Goal: Task Accomplishment & Management: Manage account settings

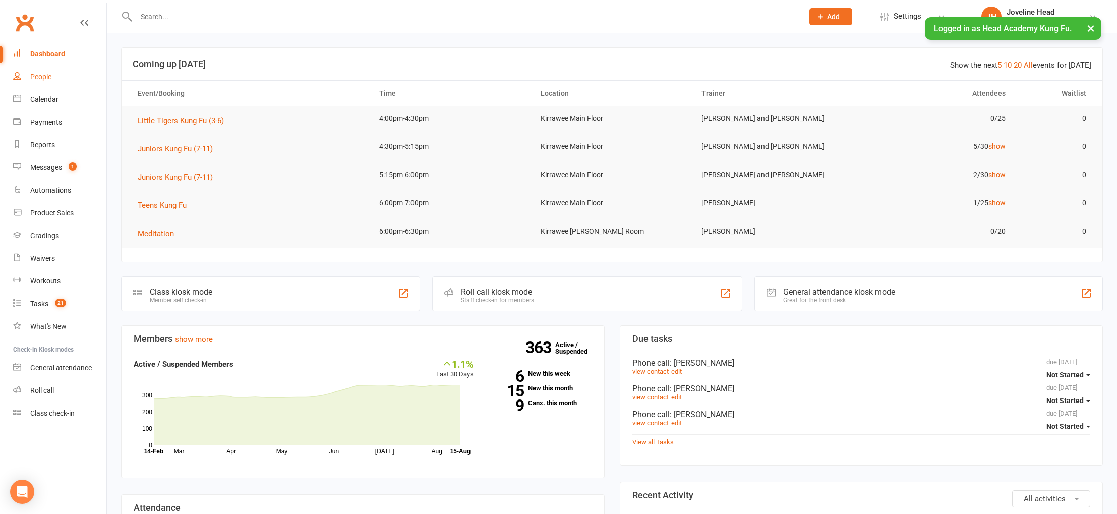
click at [48, 79] on div "People" at bounding box center [40, 77] width 21 height 8
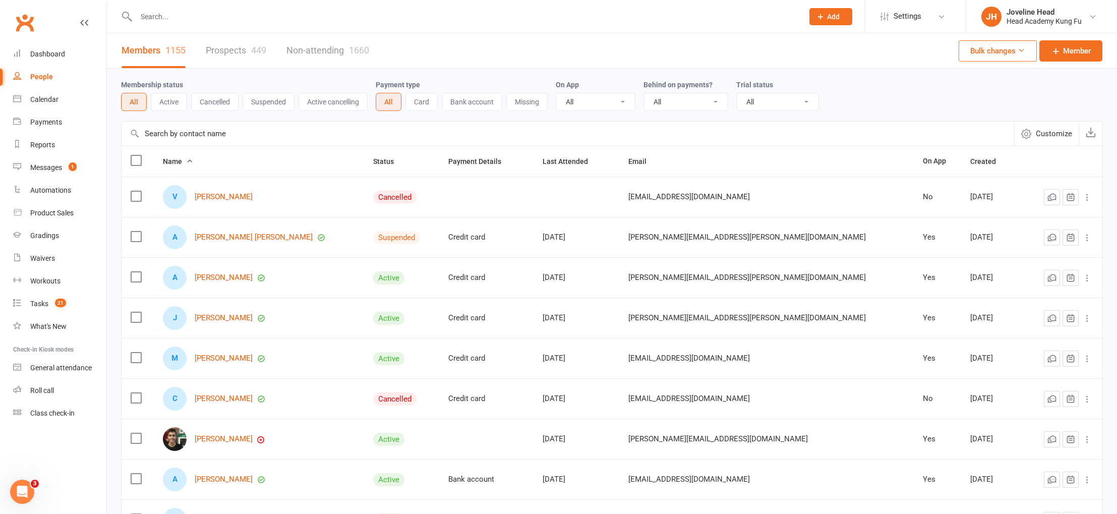
click at [183, 16] on input "text" at bounding box center [464, 17] width 663 height 14
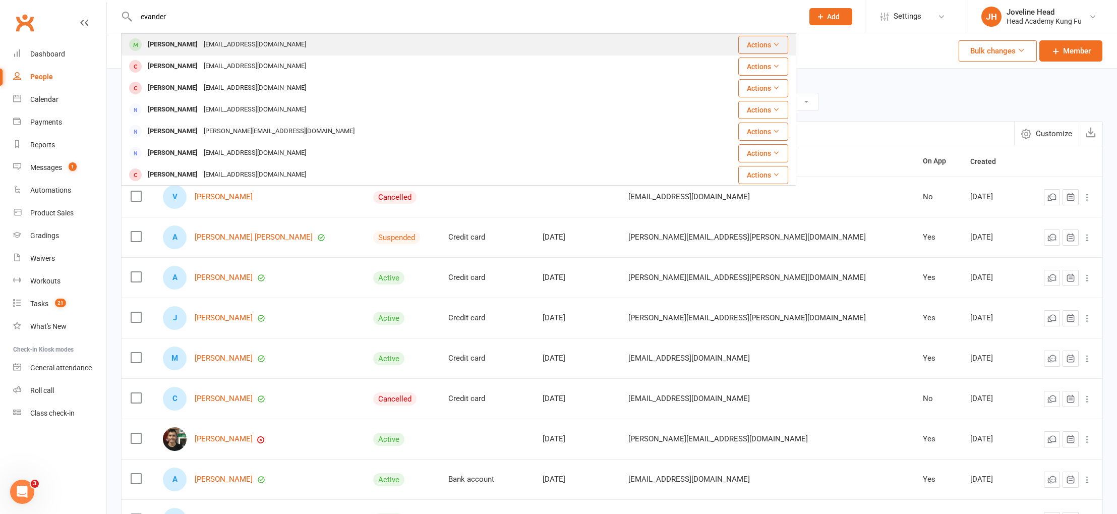
type input "evander"
click at [190, 42] on div "[PERSON_NAME]" at bounding box center [173, 44] width 56 height 15
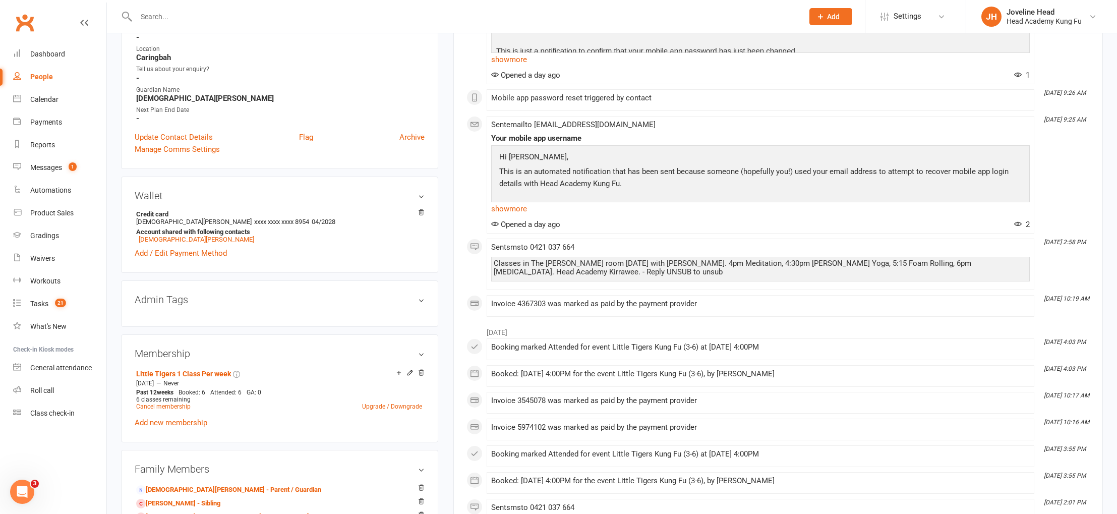
scroll to position [279, 0]
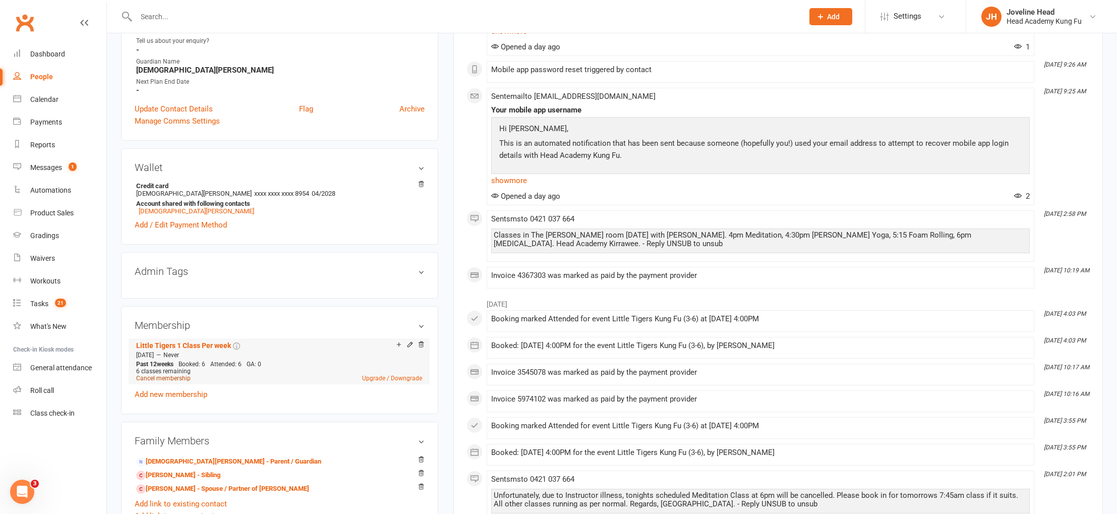
click at [161, 376] on link "Cancel membership" at bounding box center [163, 378] width 54 height 7
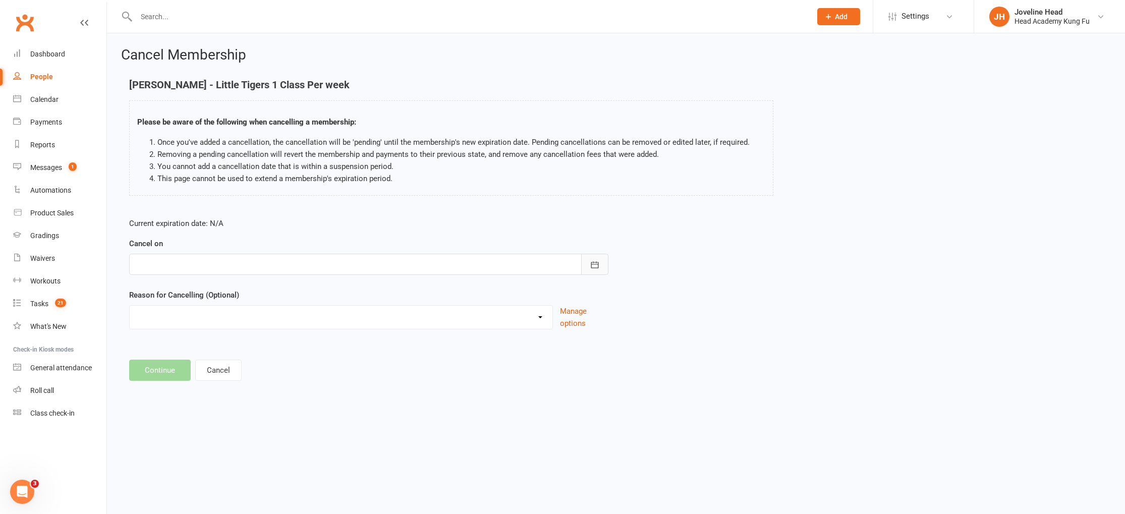
click at [592, 263] on icon "button" at bounding box center [595, 265] width 10 height 10
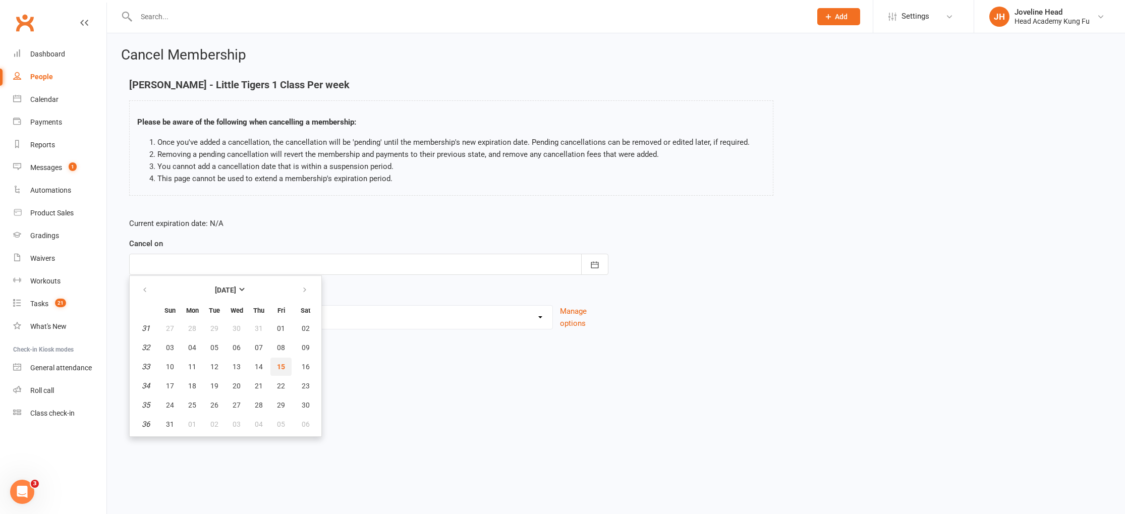
click at [280, 370] on button "15" at bounding box center [280, 367] width 21 height 18
type input "[DATE]"
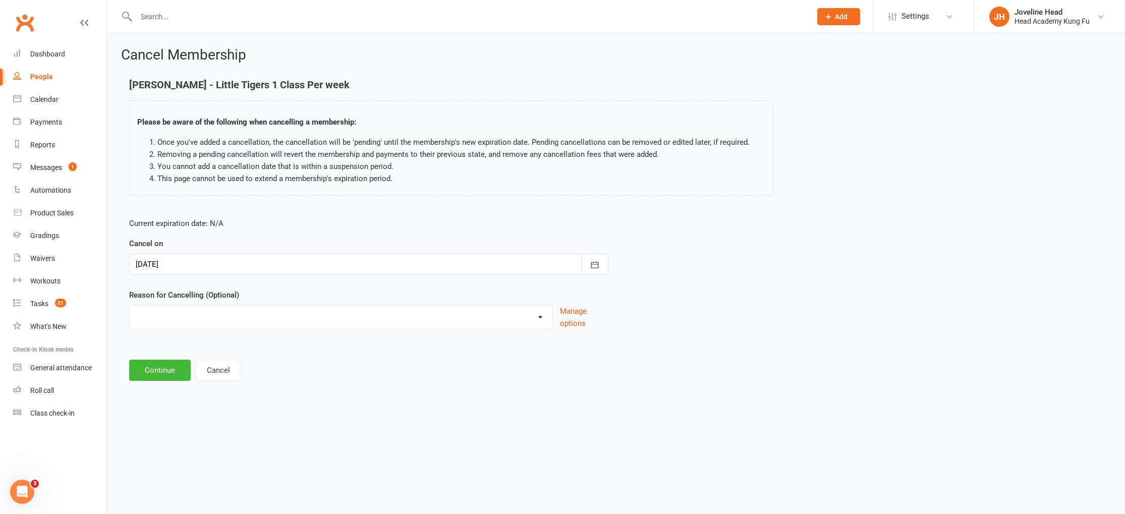
click at [193, 324] on select "Holiday Injury Too many activities Other reason" at bounding box center [341, 316] width 423 height 20
select select "3"
drag, startPoint x: 193, startPoint y: 324, endPoint x: 189, endPoint y: 371, distance: 46.6
click at [189, 371] on input at bounding box center [368, 370] width 479 height 21
type input "Taking a break till he's older"
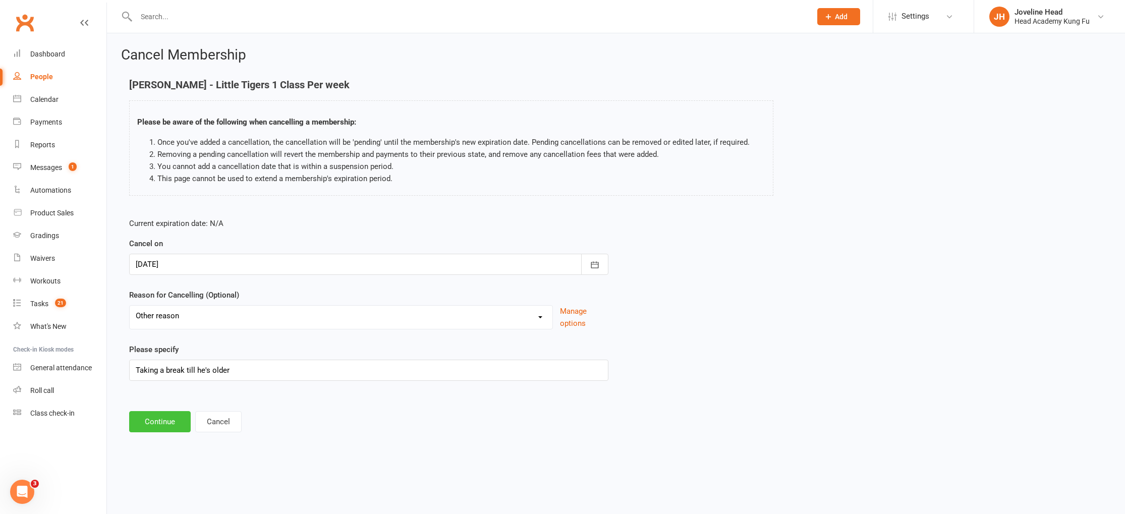
click at [161, 421] on button "Continue" at bounding box center [160, 421] width 62 height 21
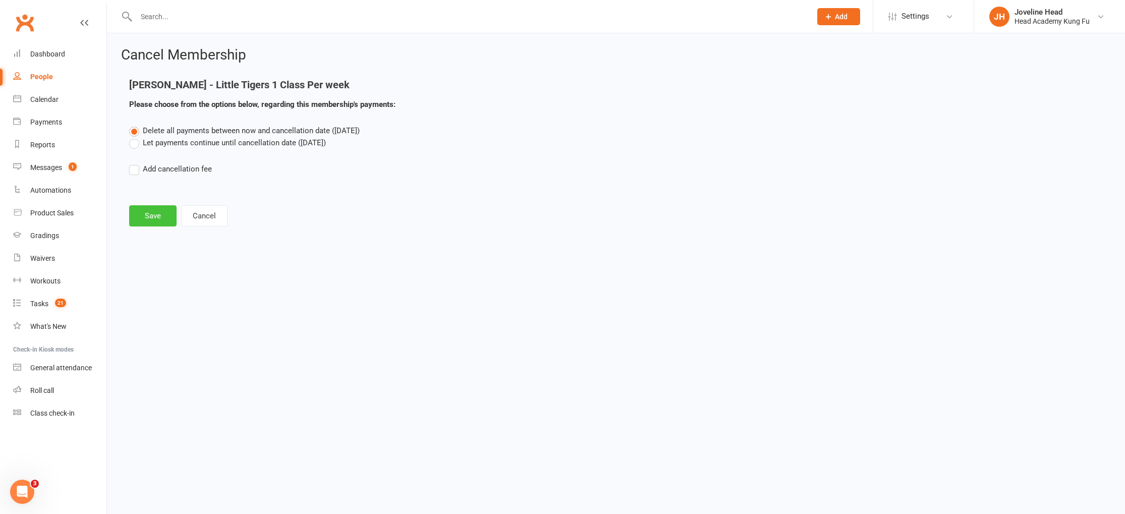
click at [154, 218] on button "Save" at bounding box center [152, 215] width 47 height 21
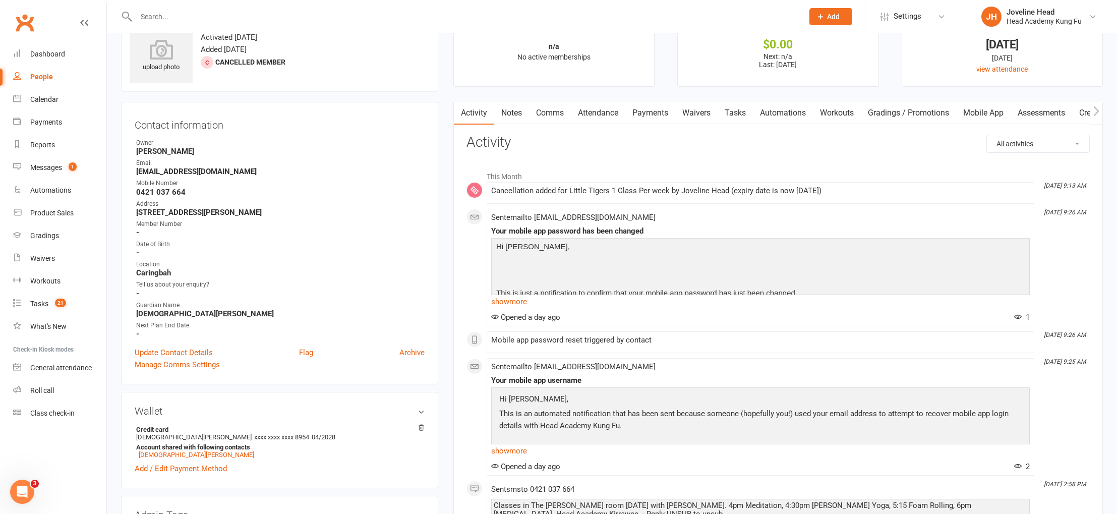
scroll to position [35, 0]
click at [605, 111] on link "Attendance" at bounding box center [598, 113] width 54 height 23
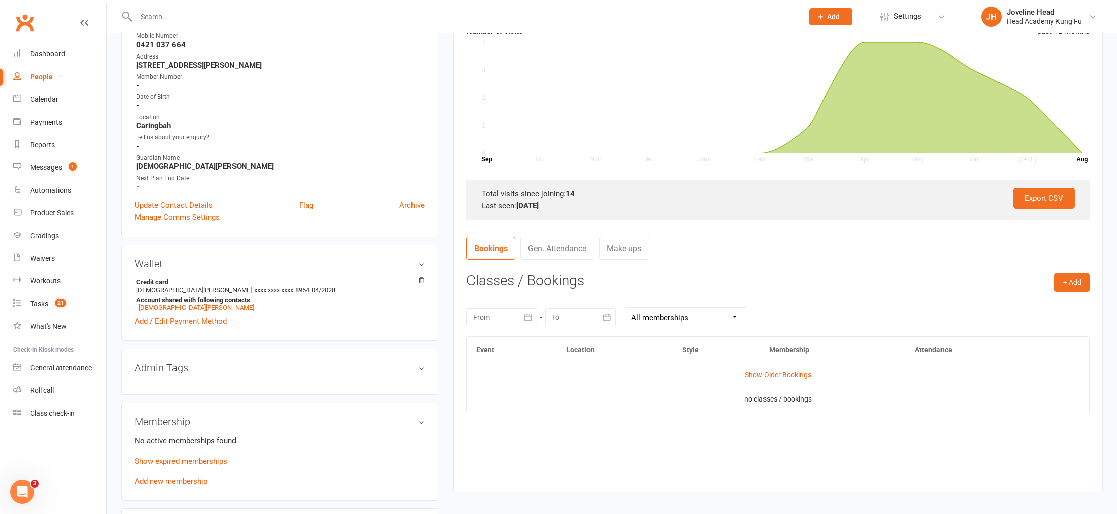
scroll to position [233, 0]
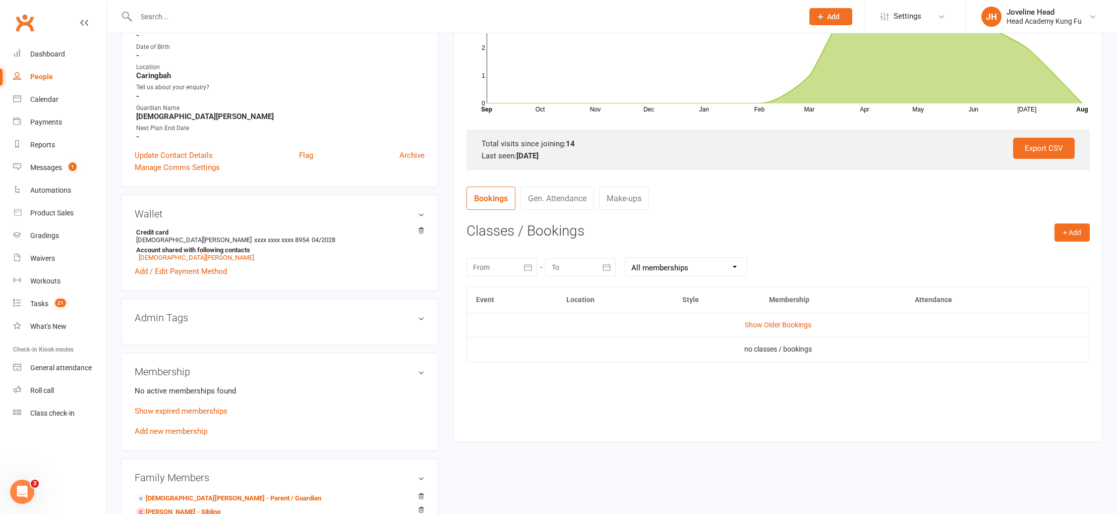
click at [507, 269] on div at bounding box center [502, 267] width 71 height 18
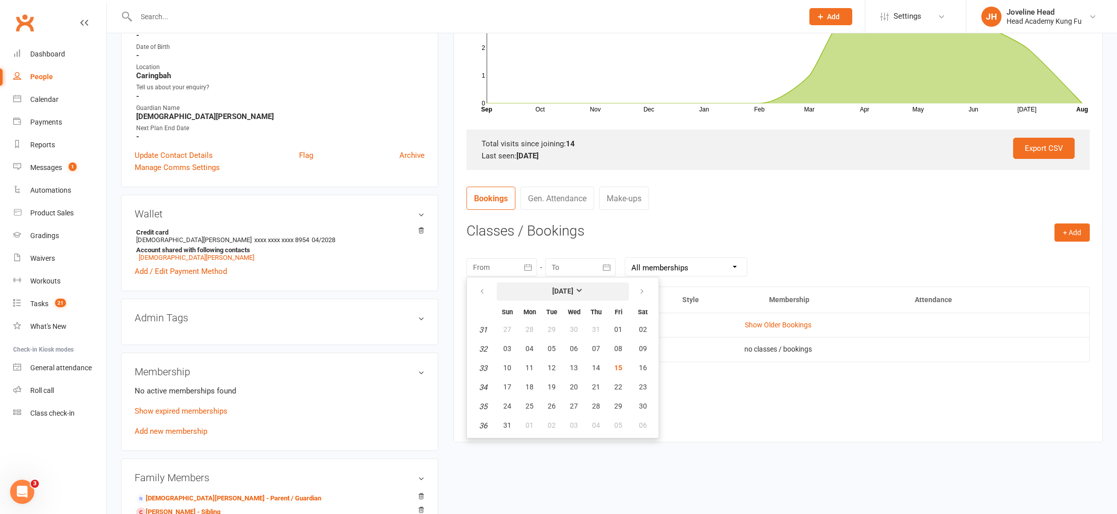
click at [574, 291] on strong "[DATE]" at bounding box center [562, 291] width 21 height 8
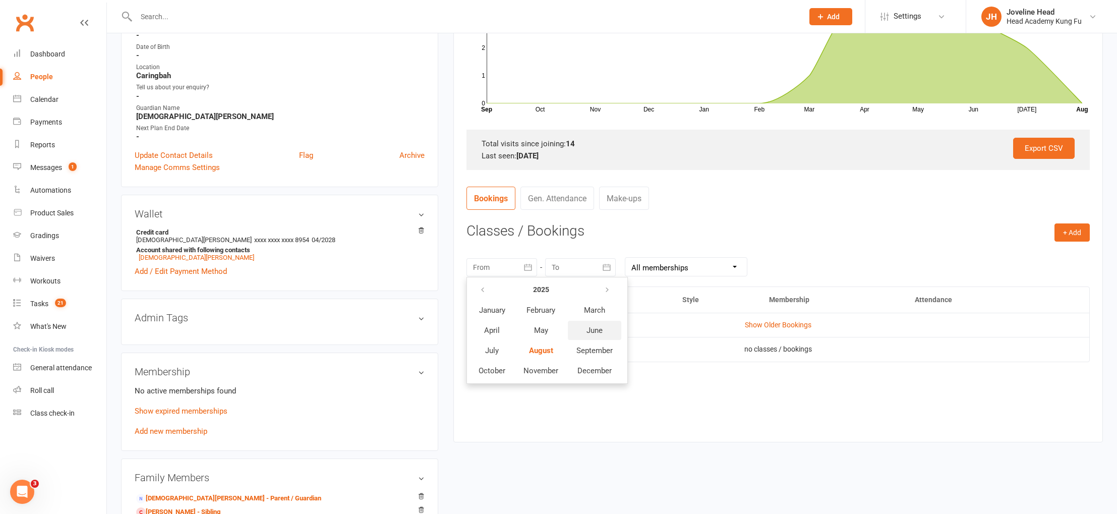
click at [597, 326] on span "June" at bounding box center [595, 330] width 16 height 9
click at [508, 330] on span "01" at bounding box center [507, 329] width 8 height 8
type input "[DATE]"
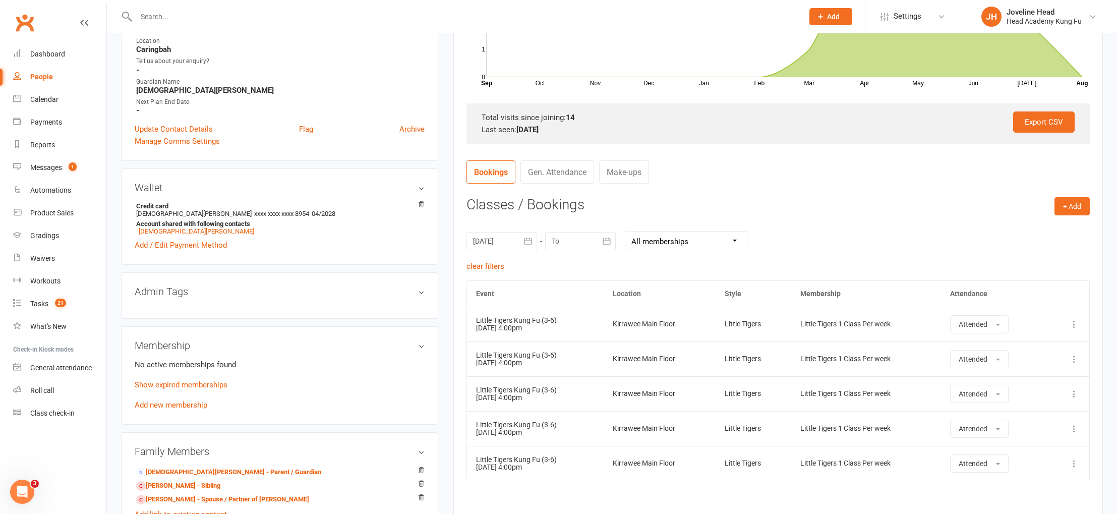
scroll to position [390, 0]
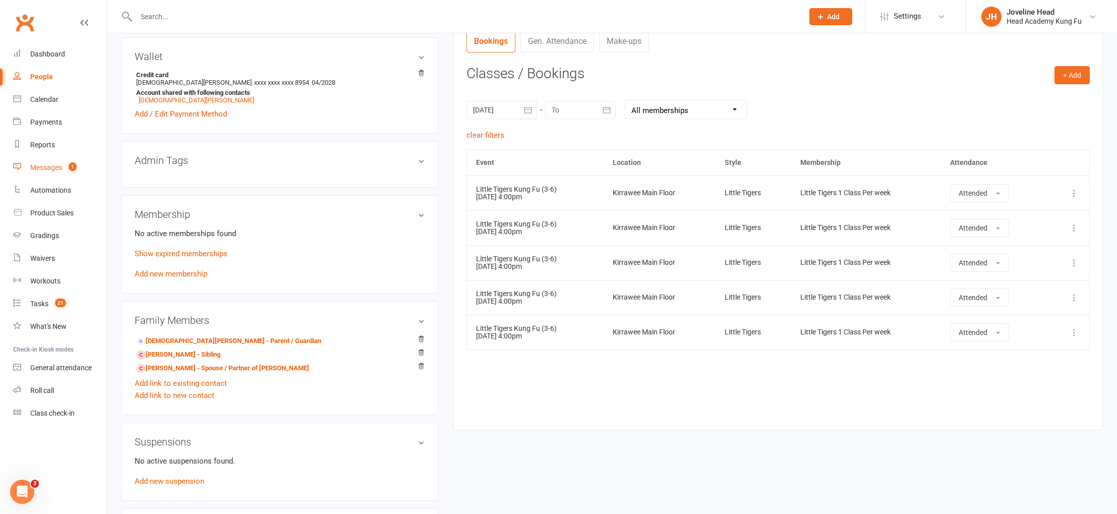
click at [64, 170] on link "Messages 1" at bounding box center [59, 167] width 93 height 23
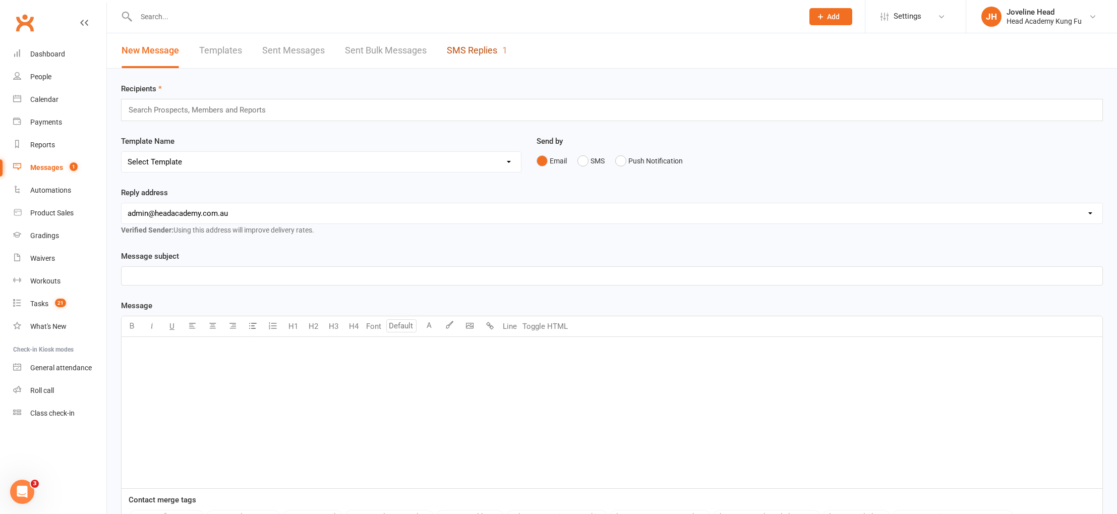
click at [494, 50] on link "SMS Replies 1" at bounding box center [477, 50] width 61 height 35
